Goal: Task Accomplishment & Management: Use online tool/utility

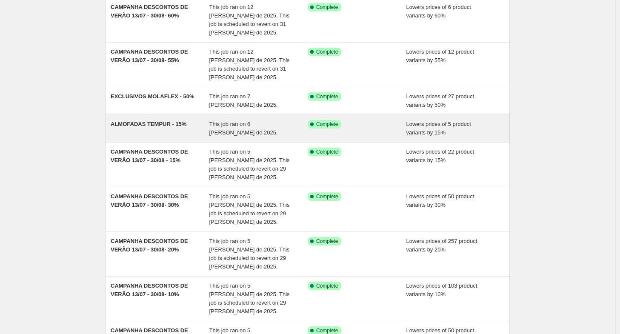
scroll to position [85, 0]
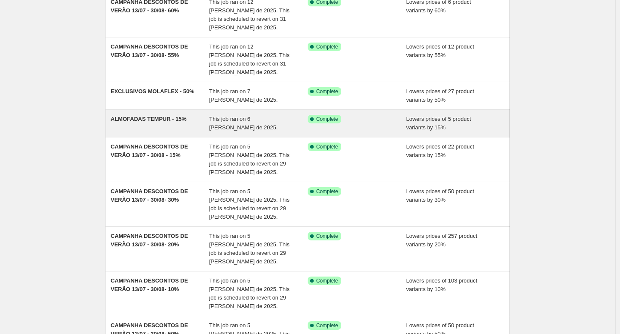
click at [168, 115] on div "ALMOFADAS TEMPUR - 15%" at bounding box center [160, 123] width 99 height 17
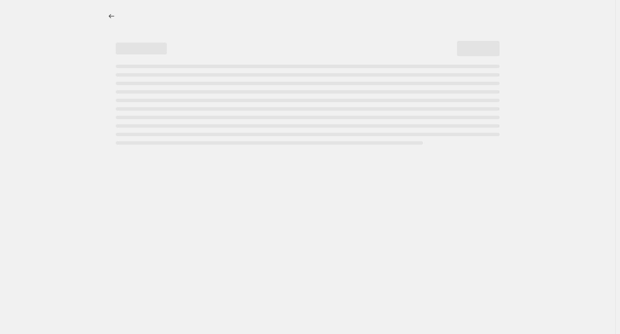
select select "percentage"
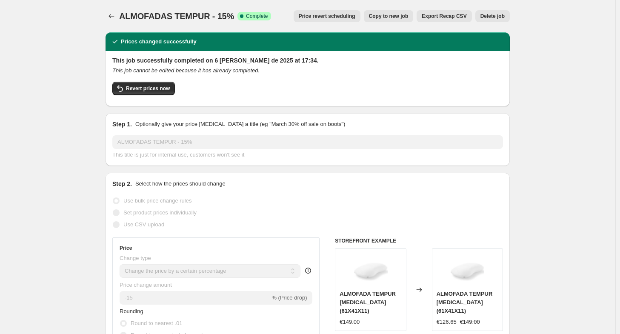
click at [407, 20] on button "Copy to new job" at bounding box center [389, 16] width 50 height 12
select select "percentage"
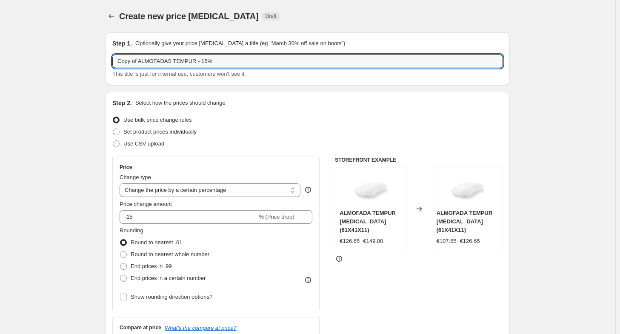
drag, startPoint x: 141, startPoint y: 59, endPoint x: 48, endPoint y: 63, distance: 92.8
click at [151, 58] on input "ALMOFADAS TEMPUR - 15%" at bounding box center [307, 61] width 390 height 14
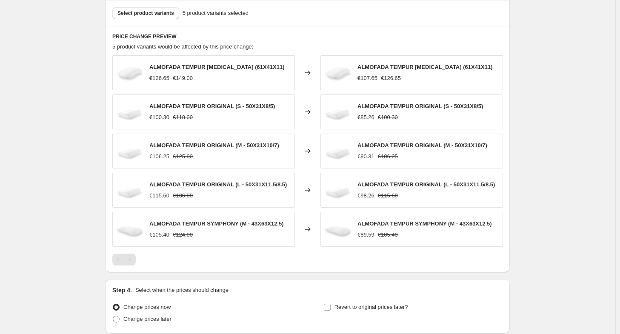
scroll to position [510, 0]
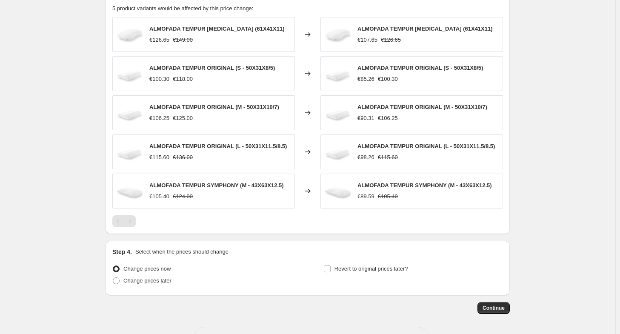
type input "ALMOFADAS TEMPUR - 15%"
click at [131, 215] on div "Pagination" at bounding box center [130, 221] width 12 height 12
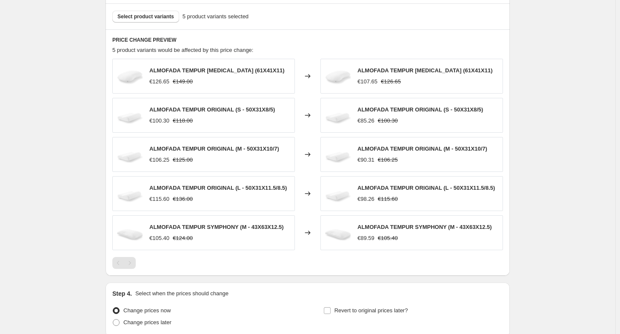
scroll to position [468, 0]
click at [168, 20] on span "Select product variants" at bounding box center [145, 17] width 57 height 7
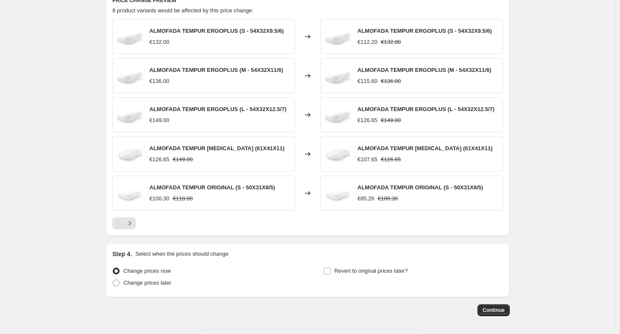
scroll to position [540, 0]
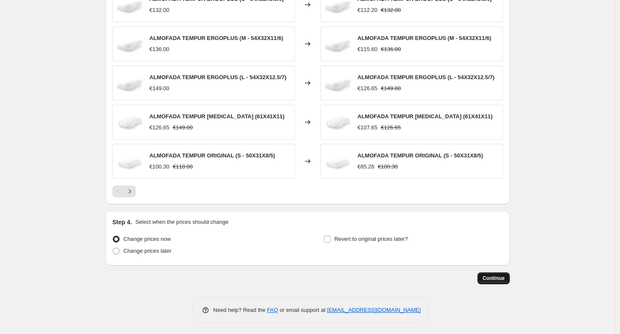
click at [495, 275] on span "Continue" at bounding box center [493, 278] width 22 height 7
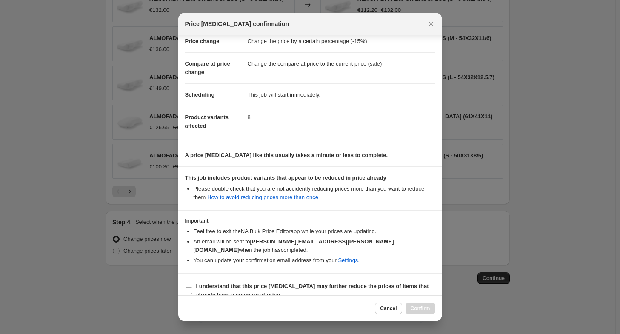
scroll to position [23, 0]
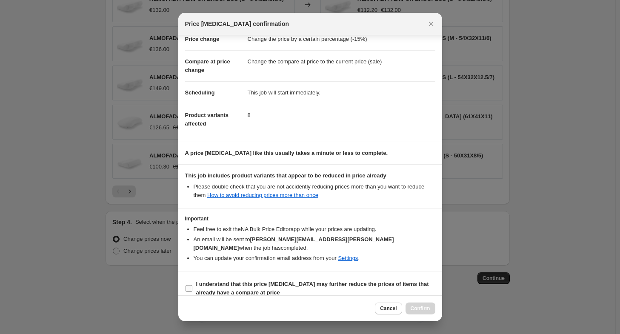
click at [193, 279] on label "I understand that this price [MEDICAL_DATA] may further reduce the prices of it…" at bounding box center [310, 288] width 250 height 20
click at [192, 285] on input "I understand that this price [MEDICAL_DATA] may further reduce the prices of it…" at bounding box center [188, 288] width 7 height 7
checkbox input "true"
click at [423, 313] on button "Confirm" at bounding box center [420, 308] width 30 height 12
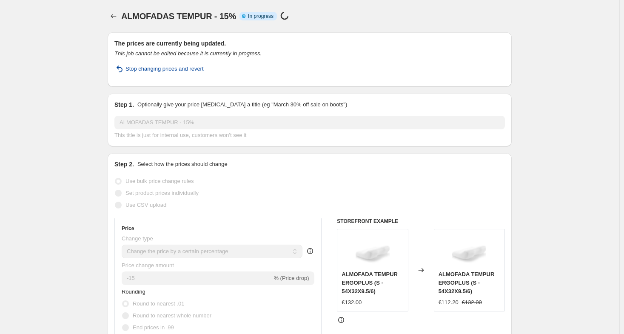
select select "percentage"
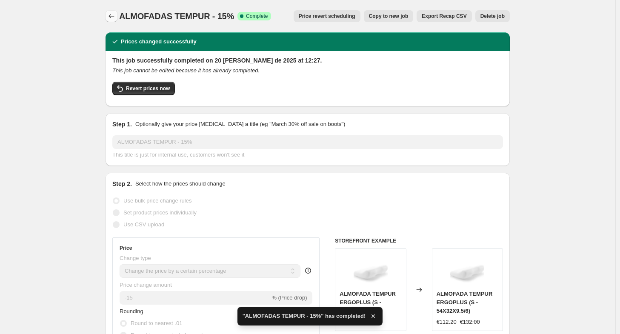
click at [114, 16] on icon "Price change jobs" at bounding box center [111, 16] width 9 height 9
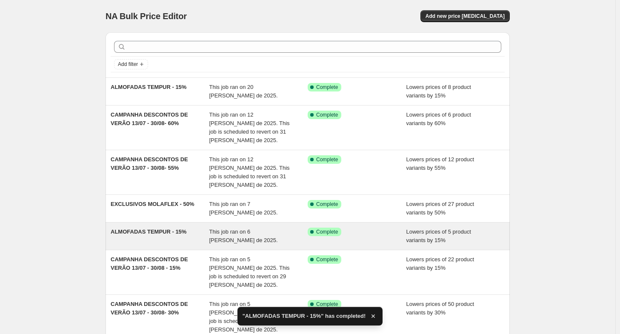
click at [140, 228] on span "ALMOFADAS TEMPUR - 15%" at bounding box center [149, 231] width 76 height 6
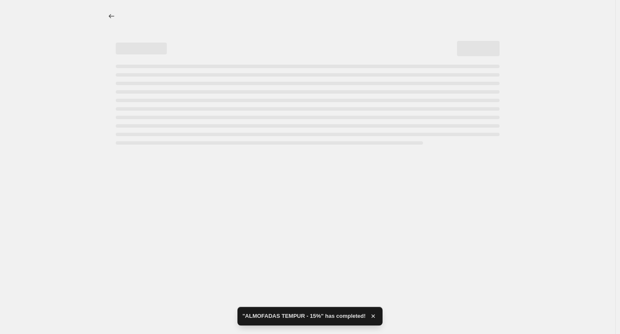
select select "percentage"
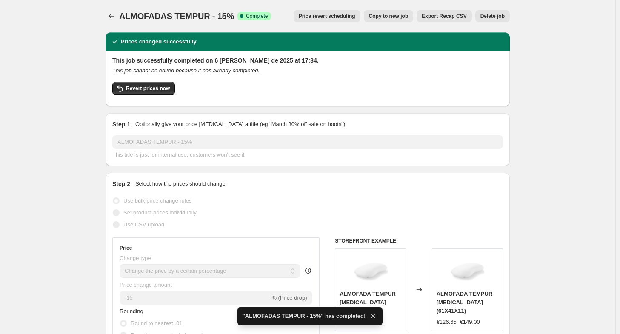
click at [495, 16] on span "Delete job" at bounding box center [492, 16] width 24 height 7
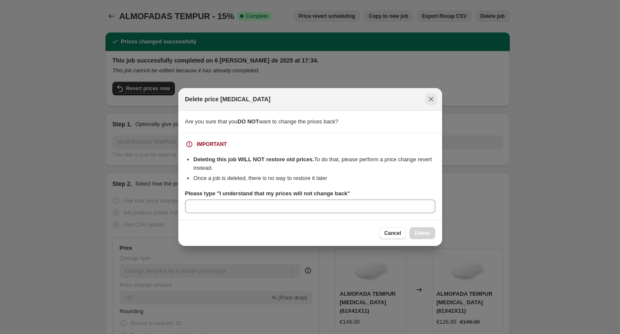
click at [436, 101] on button "Close" at bounding box center [431, 99] width 12 height 12
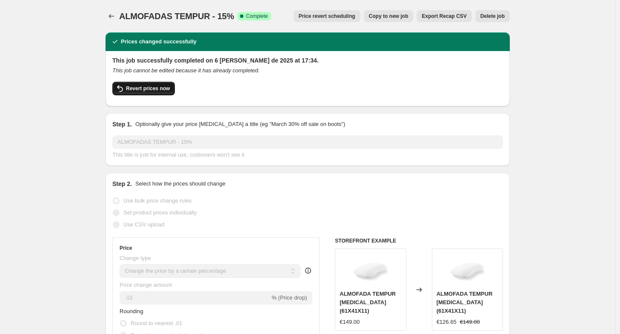
click at [143, 86] on span "Revert prices now" at bounding box center [148, 88] width 44 height 7
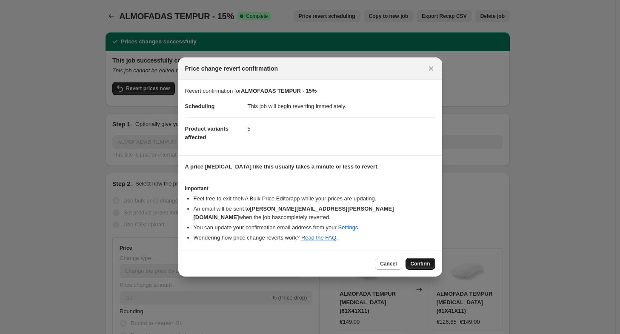
click at [418, 261] on span "Confirm" at bounding box center [420, 263] width 20 height 7
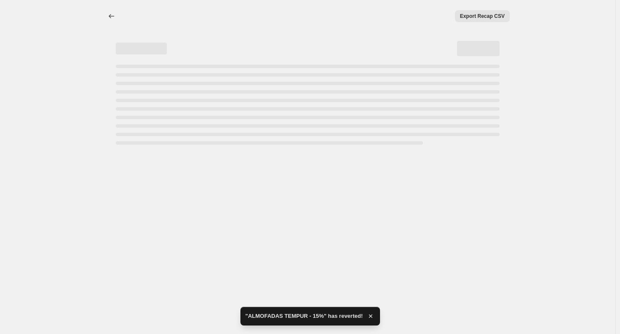
select select "percentage"
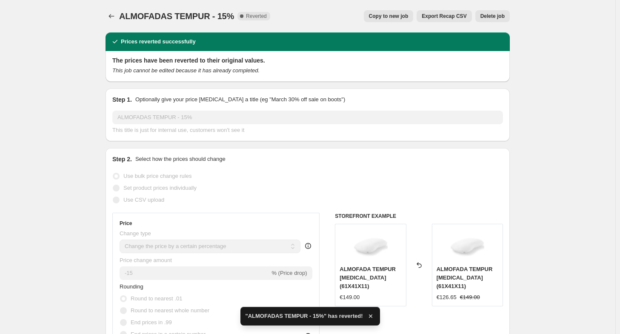
click at [496, 21] on button "Delete job" at bounding box center [492, 16] width 34 height 12
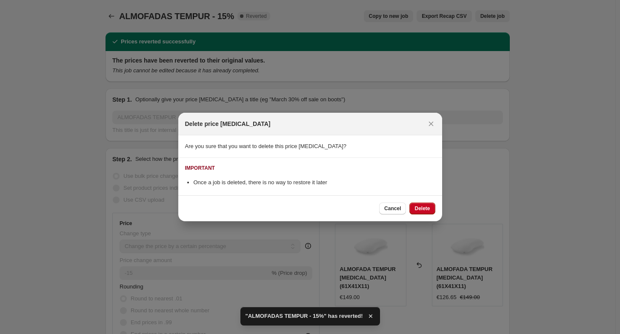
click at [430, 209] on span "Delete" at bounding box center [421, 208] width 15 height 7
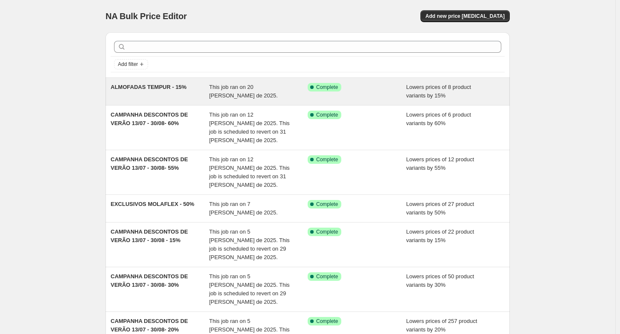
click at [154, 97] on div "ALMOFADAS TEMPUR - 15%" at bounding box center [160, 91] width 99 height 17
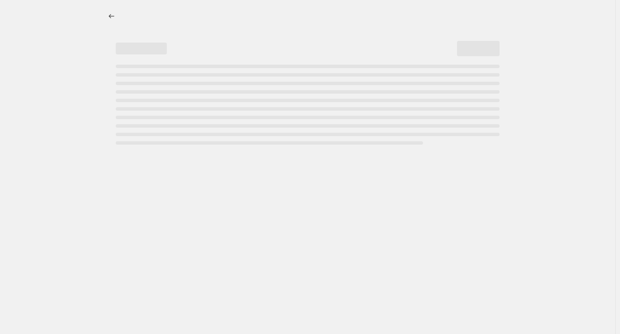
select select "percentage"
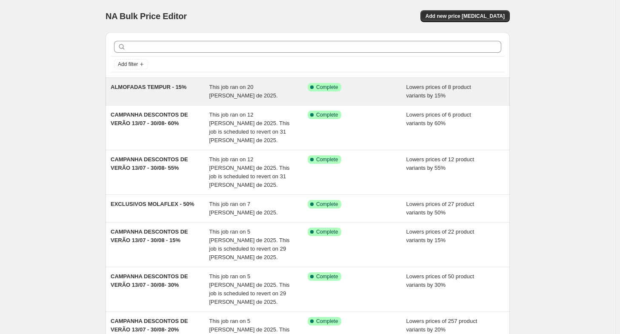
drag, startPoint x: 175, startPoint y: 88, endPoint x: 144, endPoint y: 86, distance: 31.5
click at [140, 89] on span "ALMOFADAS TEMPUR - 15%" at bounding box center [149, 87] width 76 height 6
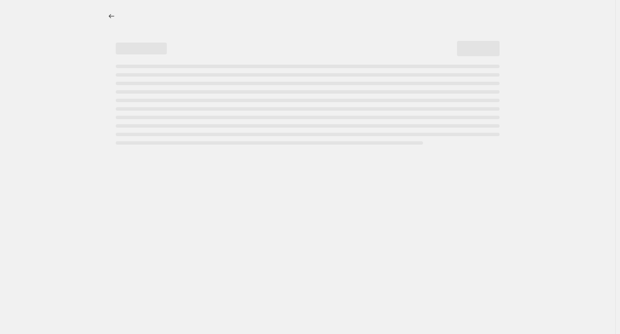
select select "percentage"
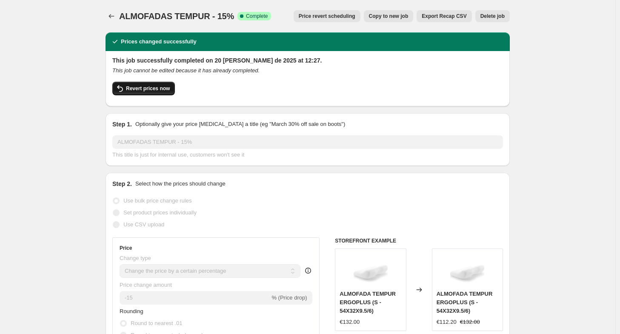
click at [134, 91] on span "Revert prices now" at bounding box center [148, 88] width 44 height 7
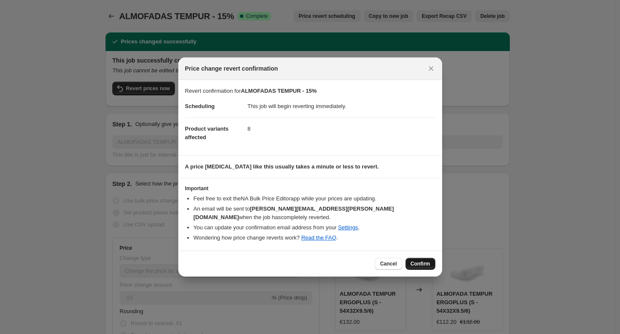
click at [419, 260] on span "Confirm" at bounding box center [420, 263] width 20 height 7
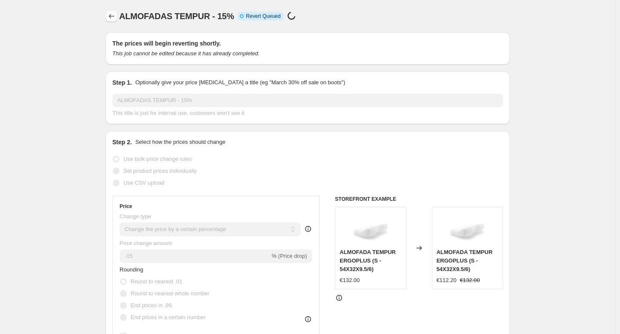
click at [110, 14] on icon "Price change jobs" at bounding box center [111, 16] width 9 height 9
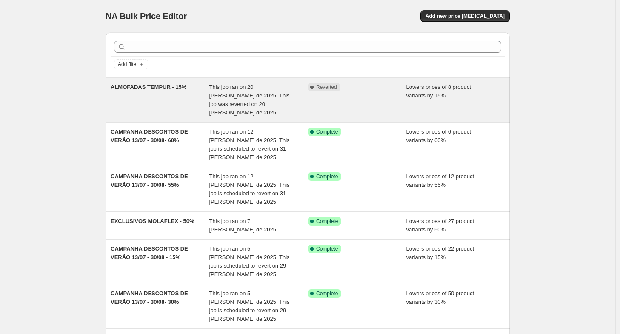
click at [149, 82] on div "ALMOFADAS TEMPUR - 15% This job ran on 20 [PERSON_NAME] de 2025. This job was r…" at bounding box center [307, 100] width 404 height 44
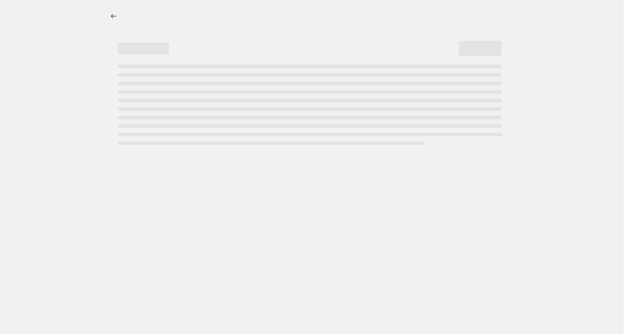
select select "percentage"
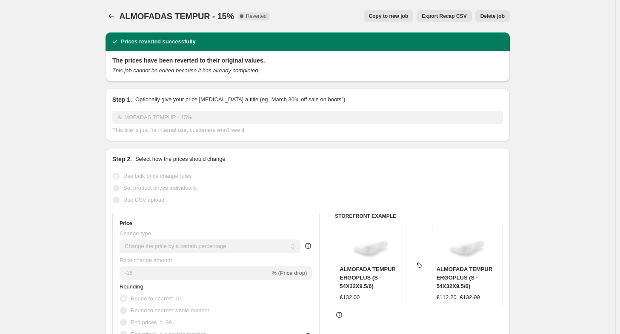
click at [493, 7] on div "ALMOFADAS TEMPUR - 15%. This page is ready ALMOFADAS TEMPUR - 15% Complete Reve…" at bounding box center [307, 16] width 404 height 32
click at [490, 21] on button "Delete job" at bounding box center [492, 16] width 34 height 12
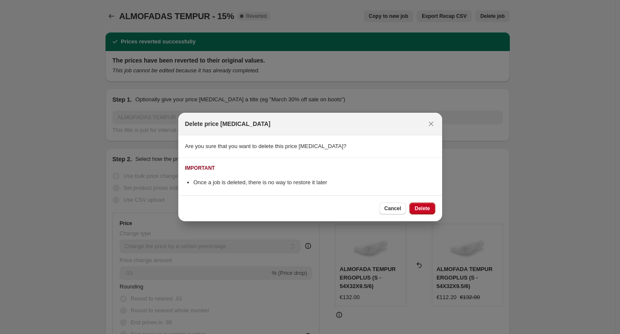
click at [416, 201] on div "Cancel Delete" at bounding box center [310, 208] width 264 height 26
click at [418, 207] on span "Delete" at bounding box center [421, 208] width 15 height 7
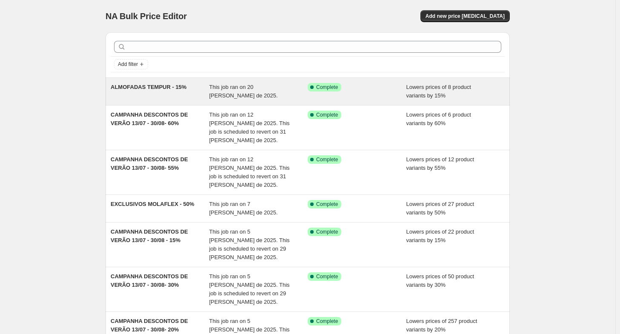
click at [142, 89] on span "ALMOFADAS TEMPUR - 15%" at bounding box center [149, 87] width 76 height 6
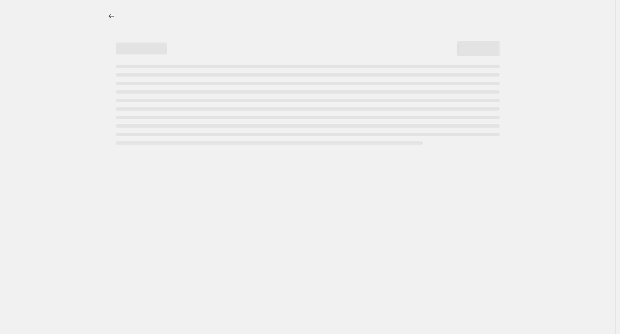
select select "percentage"
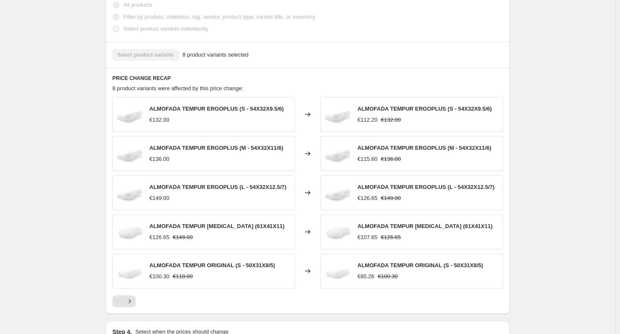
scroll to position [513, 0]
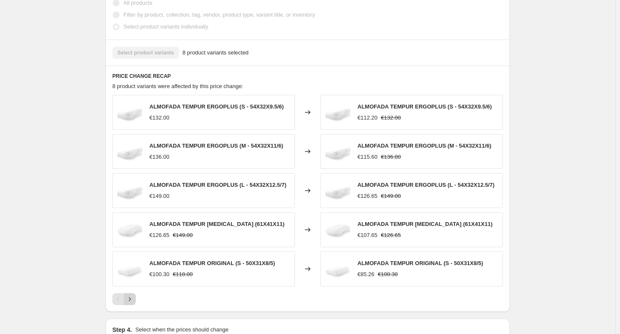
click at [132, 295] on icon "Next" at bounding box center [129, 299] width 9 height 9
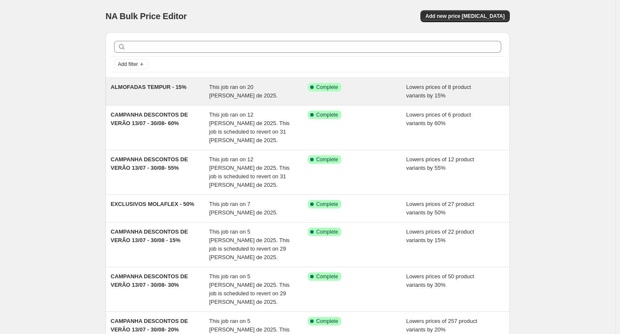
click at [168, 87] on span "ALMOFADAS TEMPUR - 15%" at bounding box center [149, 87] width 76 height 6
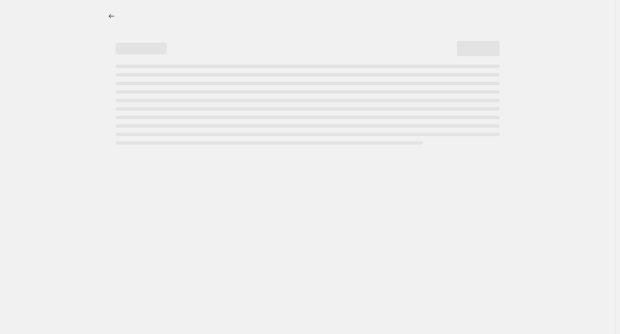
select select "percentage"
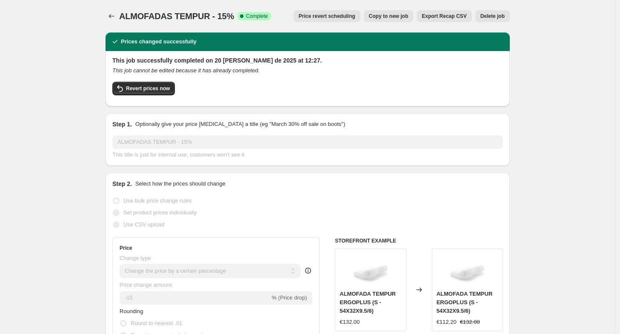
click at [379, 10] on div "ALMOFADAS TEMPUR - 15%. This page is ready ALMOFADAS TEMPUR - 15% Success Compl…" at bounding box center [307, 16] width 404 height 32
click at [379, 14] on span "Copy to new job" at bounding box center [389, 16] width 40 height 7
select select "percentage"
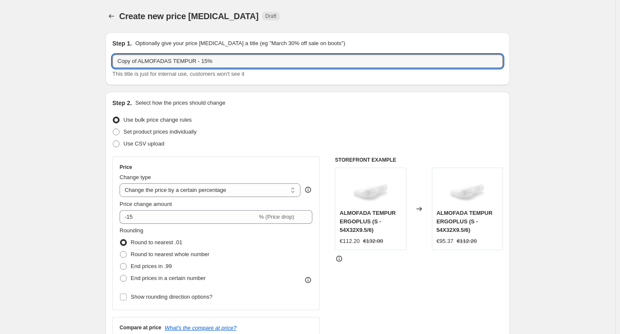
drag, startPoint x: 141, startPoint y: 62, endPoint x: 37, endPoint y: 95, distance: 109.9
type input "ALMOFADAS TEMPUR - 15%"
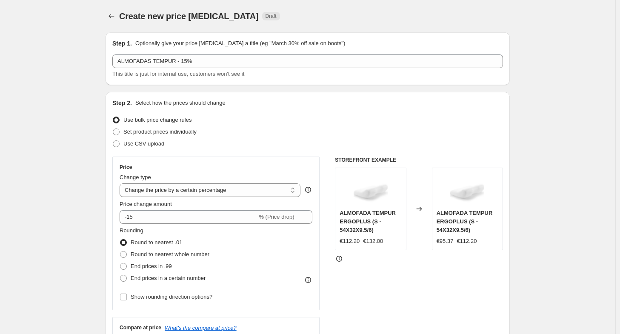
select select "percentage"
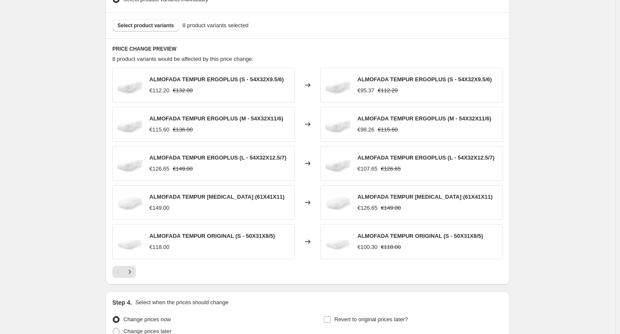
scroll to position [540, 0]
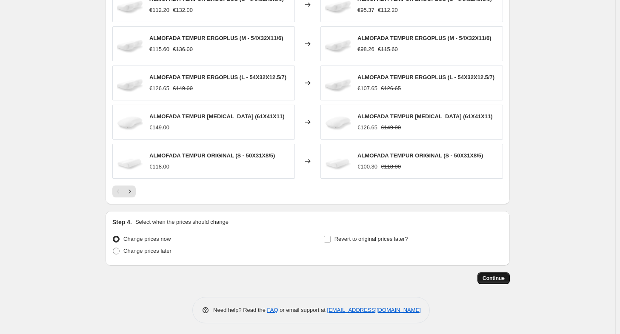
click at [486, 277] on span "Continue" at bounding box center [493, 278] width 22 height 7
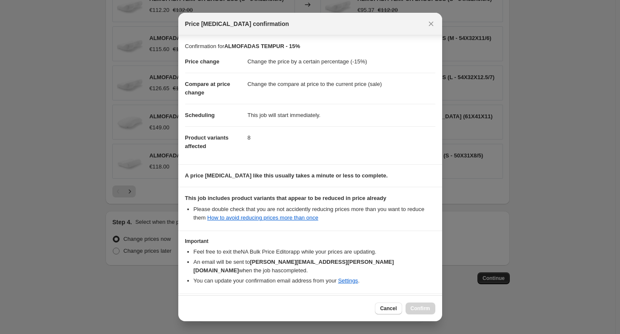
scroll to position [23, 0]
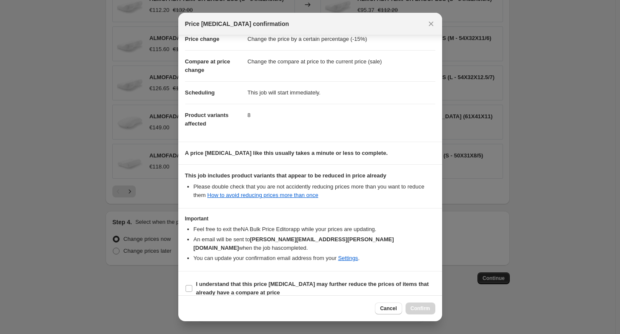
click at [233, 288] on label "I understand that this price [MEDICAL_DATA] may further reduce the prices of it…" at bounding box center [310, 288] width 250 height 20
click at [192, 288] on input "I understand that this price [MEDICAL_DATA] may further reduce the prices of it…" at bounding box center [188, 288] width 7 height 7
checkbox input "true"
click at [430, 306] on button "Confirm" at bounding box center [420, 308] width 30 height 12
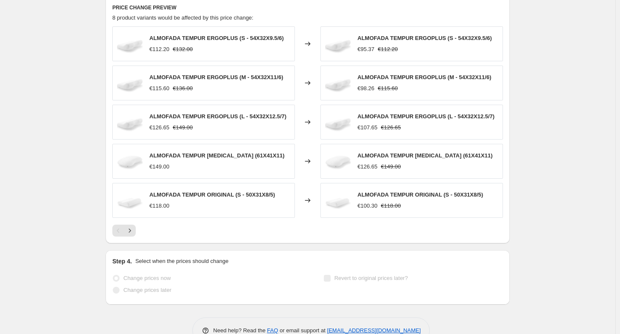
scroll to position [583, 0]
